Goal: Task Accomplishment & Management: Use online tool/utility

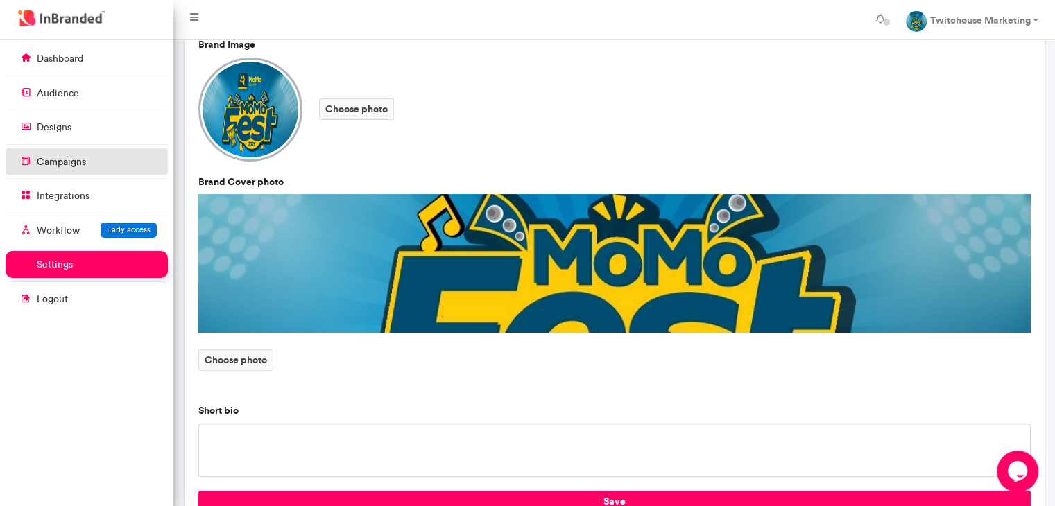
scroll to position [311, 0]
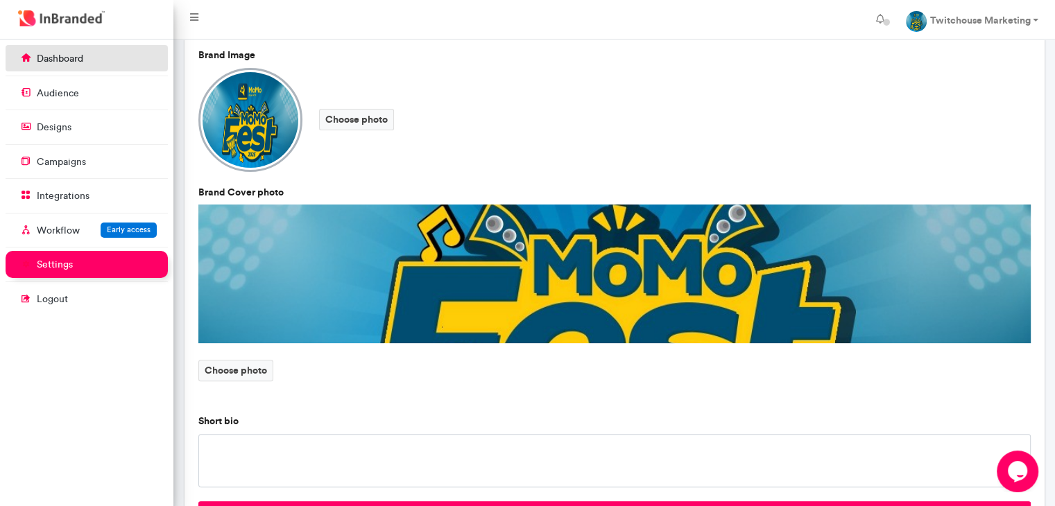
click at [106, 71] on link "dashboard" at bounding box center [87, 58] width 162 height 26
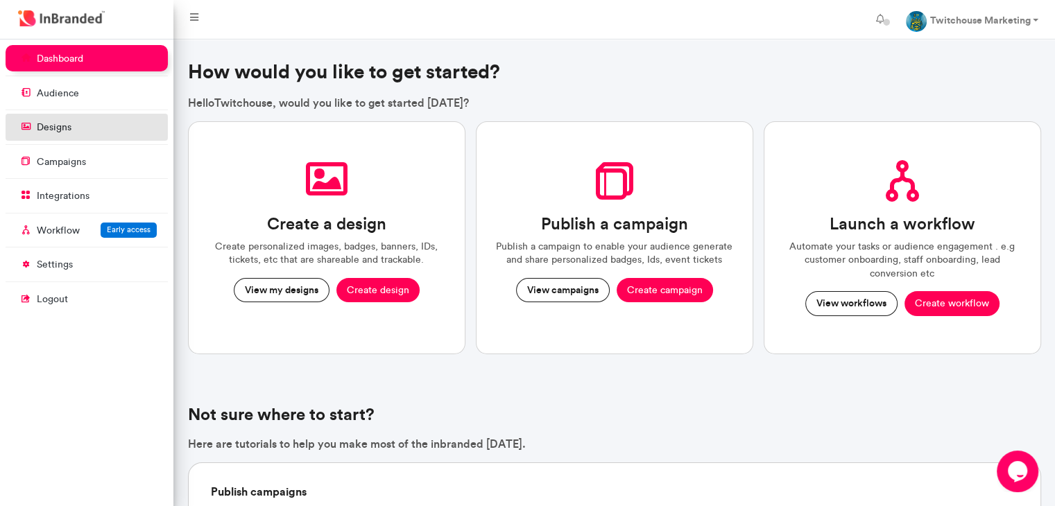
click at [103, 137] on link "designs" at bounding box center [87, 127] width 162 height 26
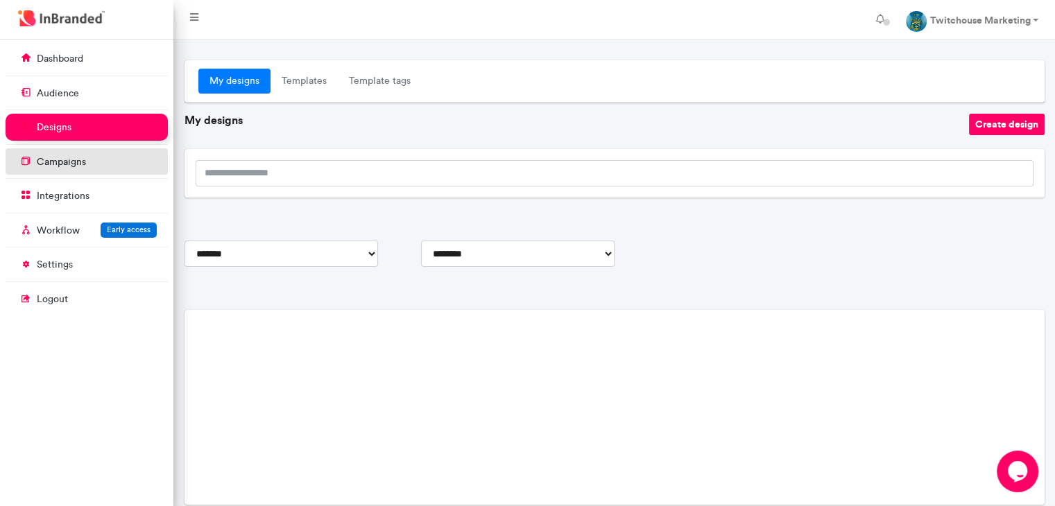
click at [103, 151] on link "campaigns" at bounding box center [87, 161] width 162 height 26
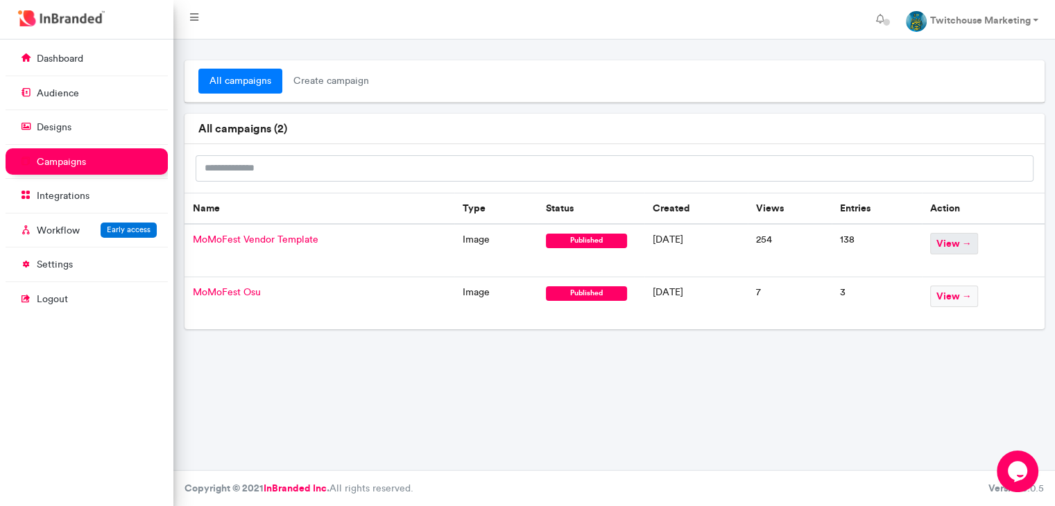
click at [965, 249] on span "view →" at bounding box center [954, 244] width 48 height 22
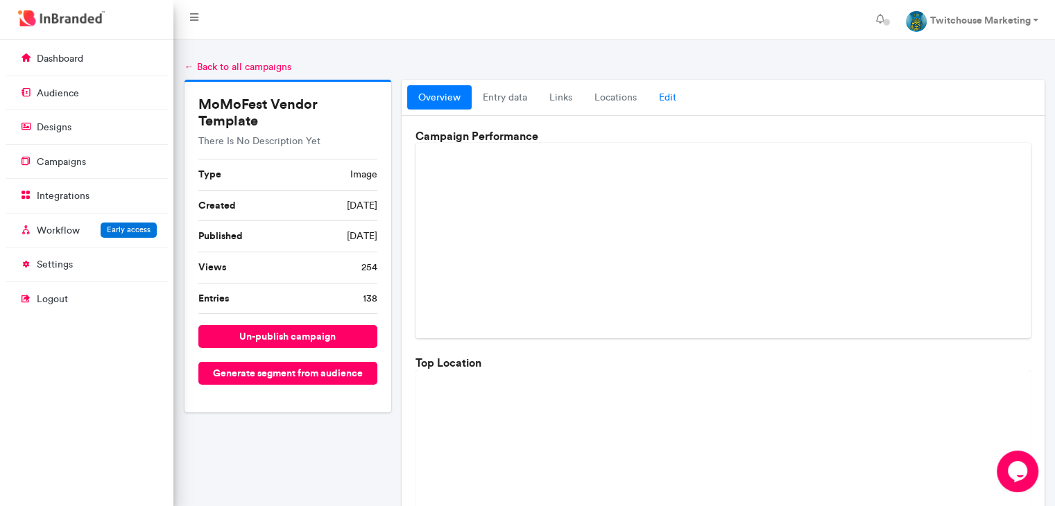
click at [672, 96] on link "Edit" at bounding box center [668, 97] width 40 height 25
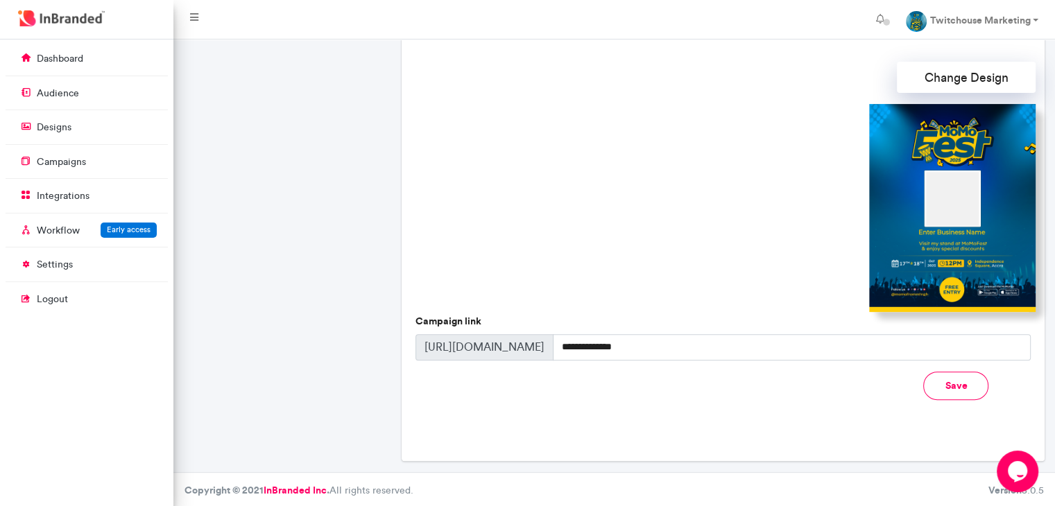
scroll to position [404, 0]
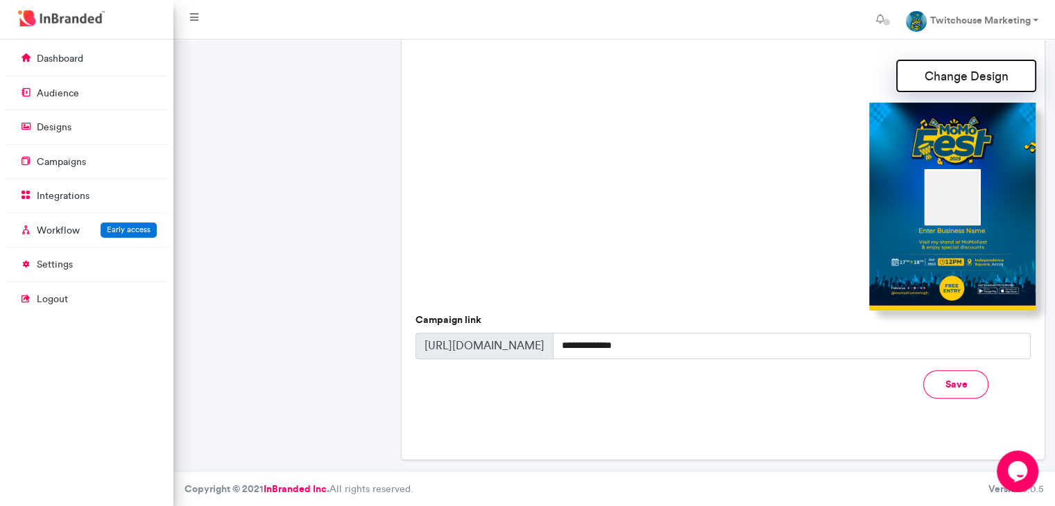
click at [959, 69] on button "Change Design" at bounding box center [966, 75] width 139 height 31
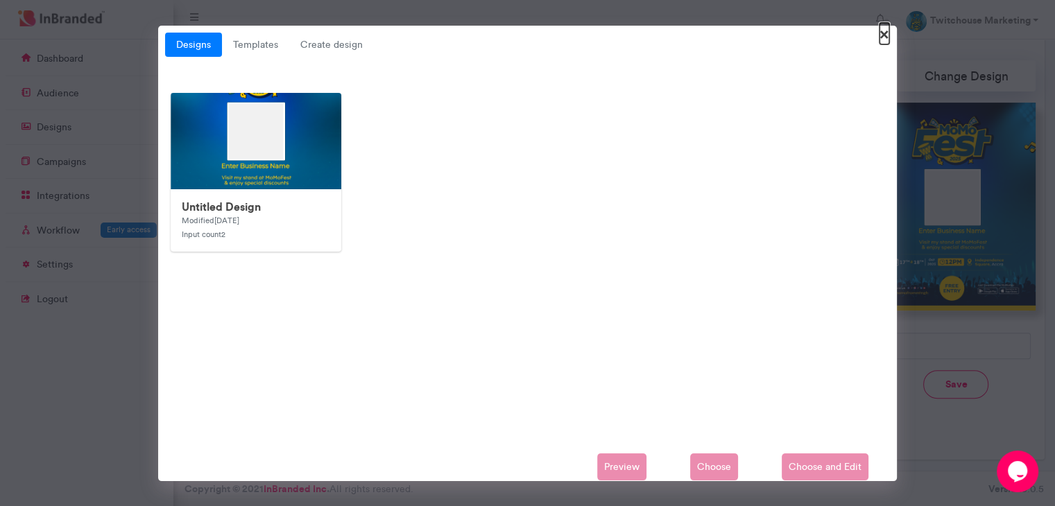
click at [883, 35] on span "×" at bounding box center [884, 34] width 10 height 22
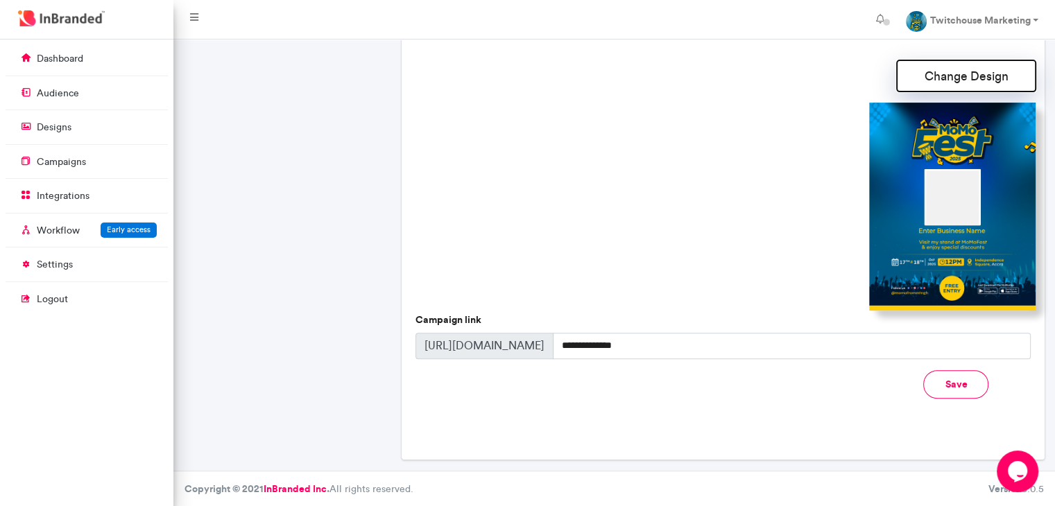
click at [1015, 77] on button "Change Design" at bounding box center [966, 75] width 139 height 31
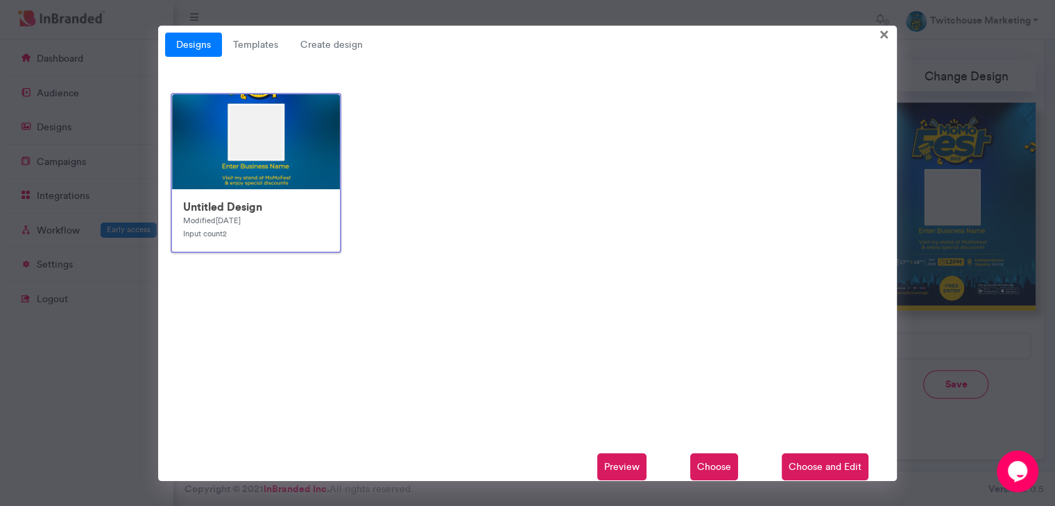
click at [814, 468] on span "Choose and Edit" at bounding box center [825, 468] width 87 height 28
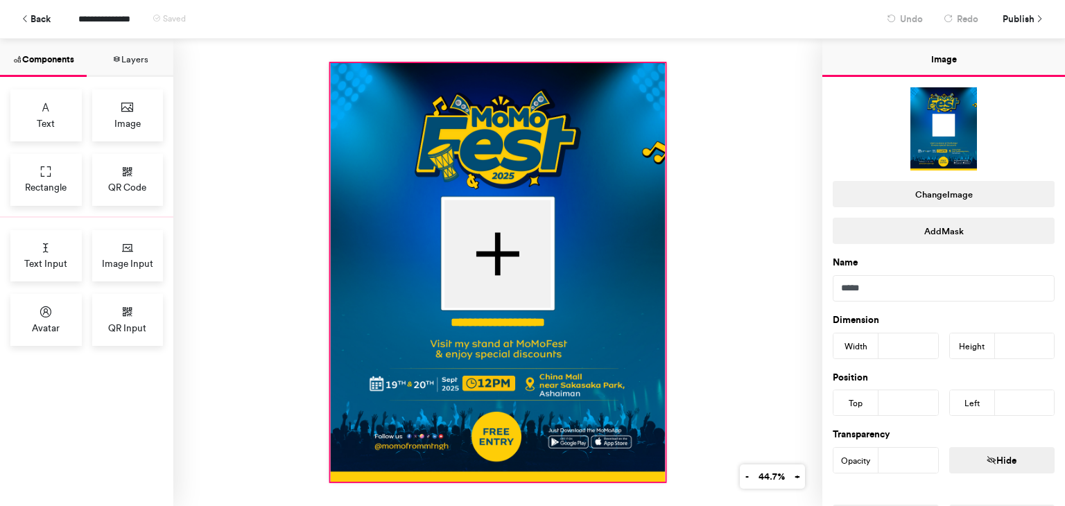
click at [630, 215] on div at bounding box center [498, 272] width 335 height 419
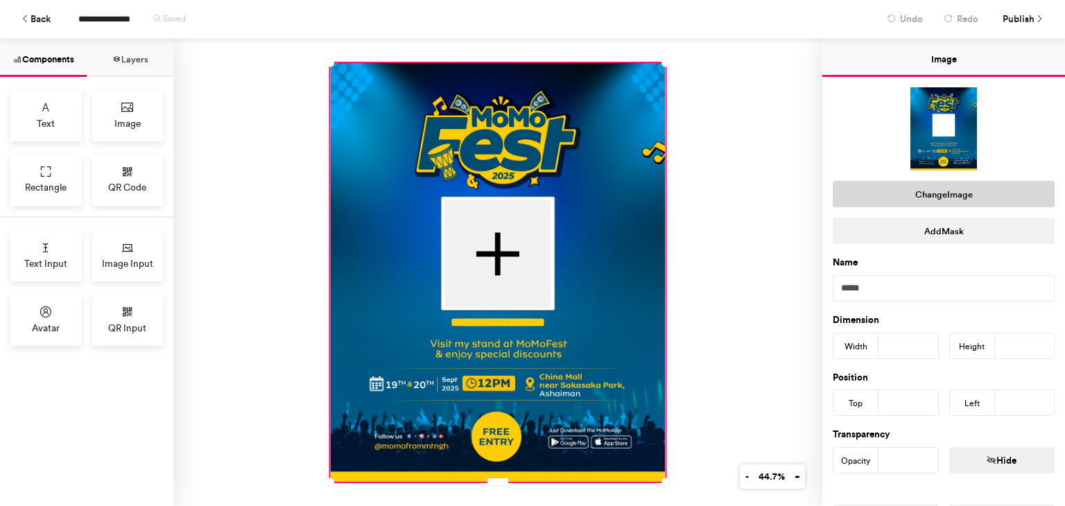
click at [918, 190] on button "Change Image" at bounding box center [944, 194] width 222 height 26
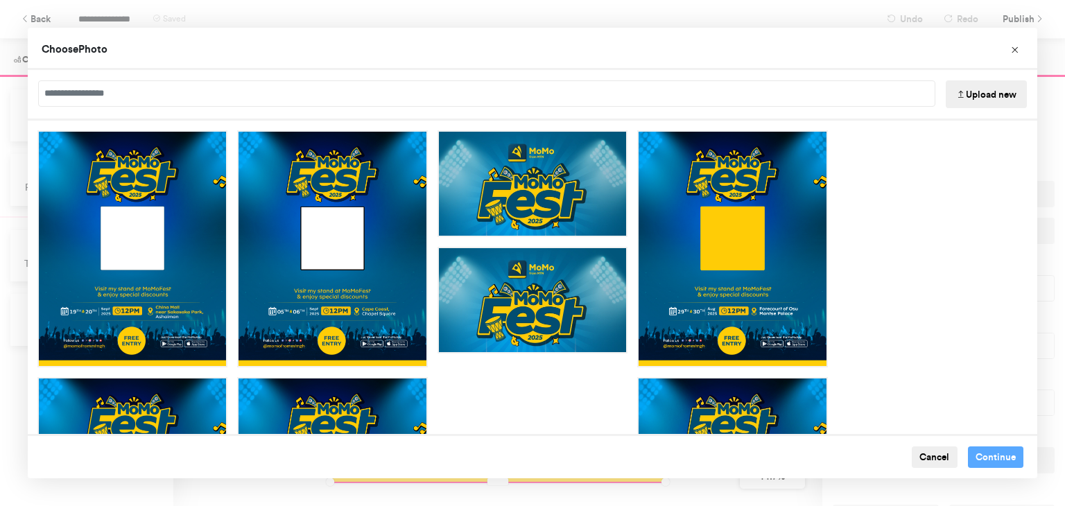
click at [988, 94] on button "Upload new" at bounding box center [986, 94] width 81 height 28
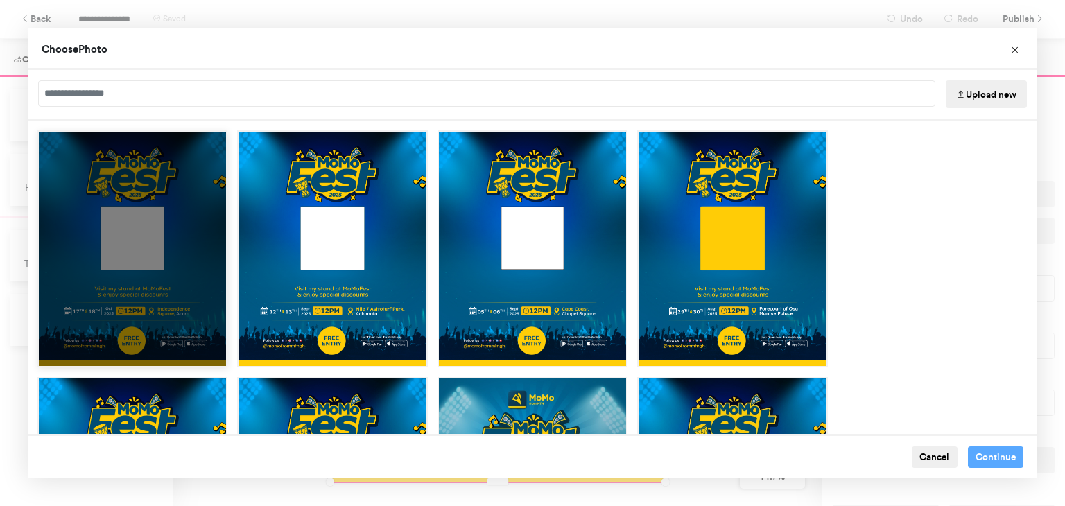
click at [160, 219] on div "Choose Image" at bounding box center [132, 248] width 190 height 237
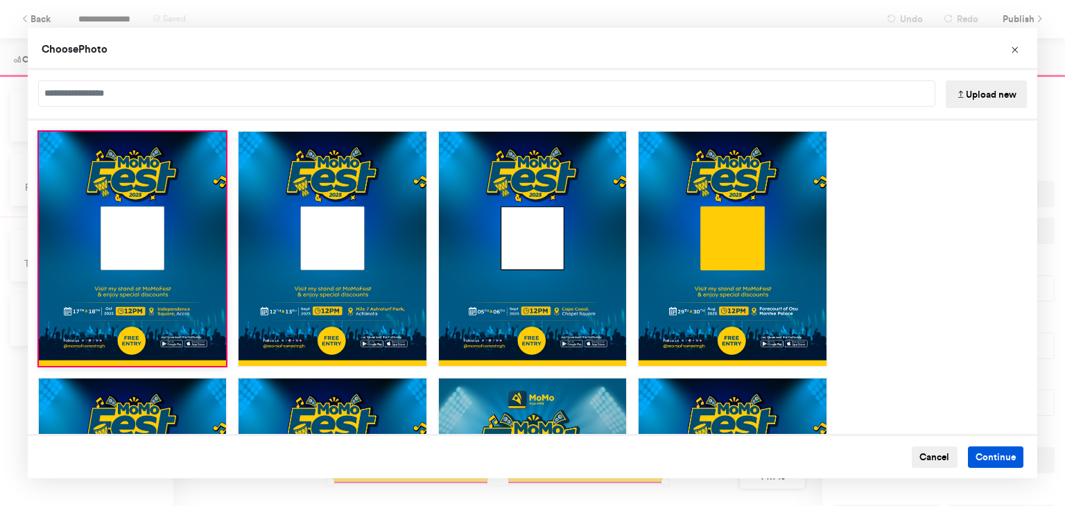
click at [982, 450] on button "Continue" at bounding box center [996, 458] width 56 height 22
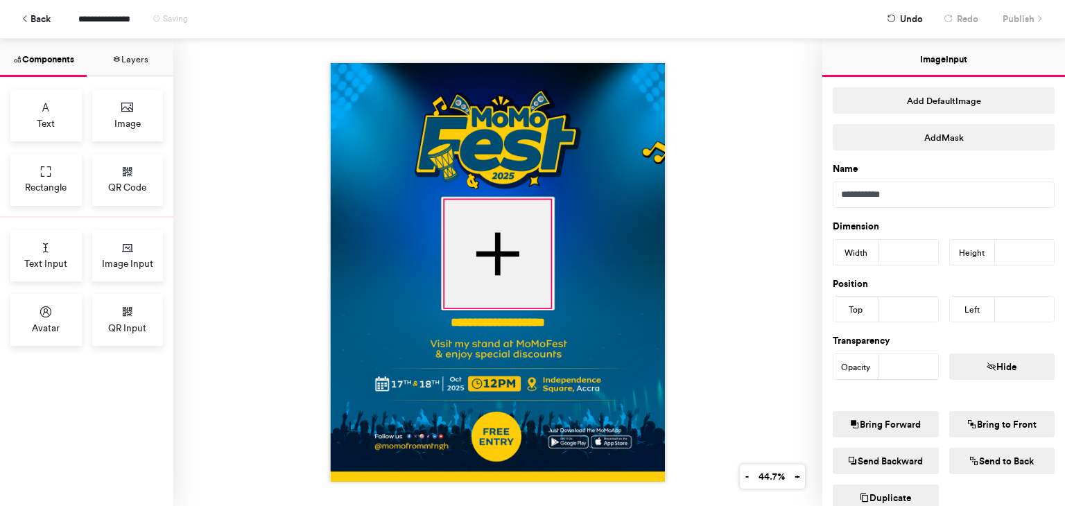
click at [452, 213] on div at bounding box center [498, 254] width 106 height 108
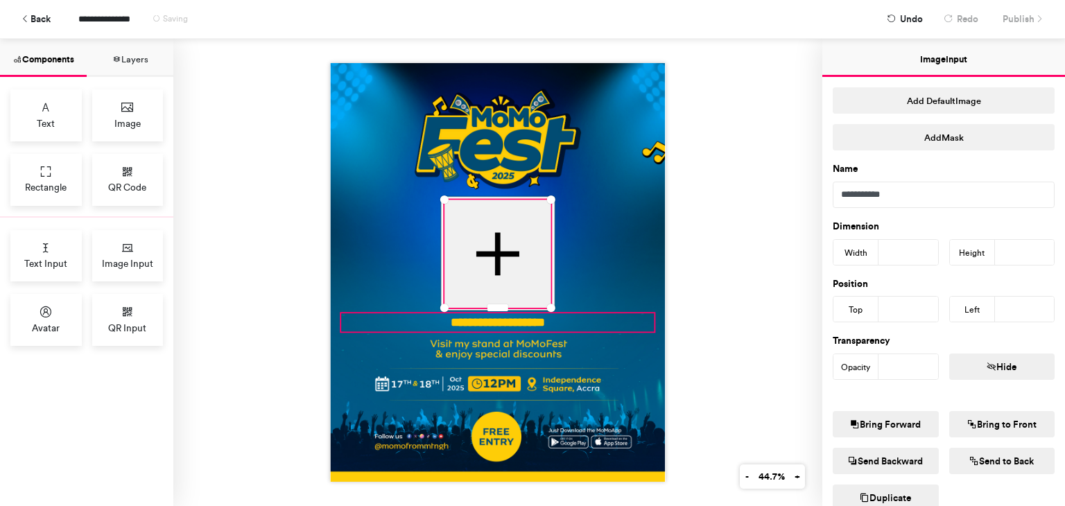
click at [464, 325] on div "**********" at bounding box center [498, 322] width 313 height 18
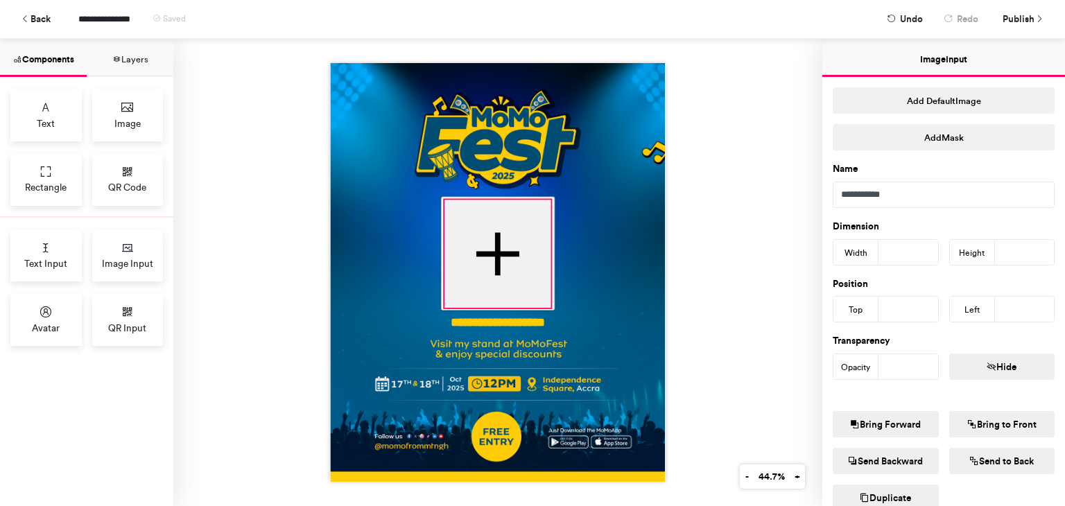
click at [463, 231] on div at bounding box center [498, 254] width 106 height 108
click at [1011, 15] on span "Publish" at bounding box center [1019, 19] width 32 height 24
